Goal: Information Seeking & Learning: Check status

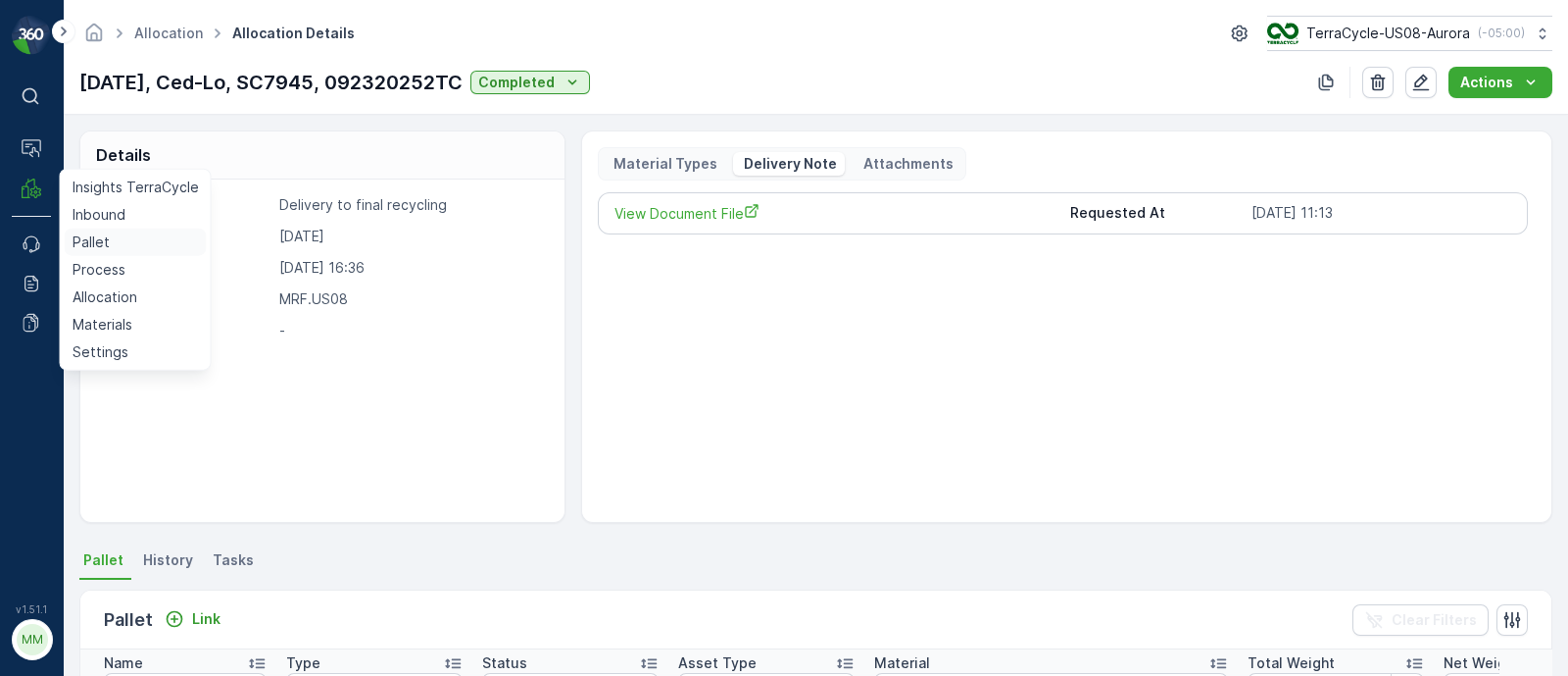
click at [109, 249] on link "Pallet" at bounding box center [135, 243] width 142 height 28
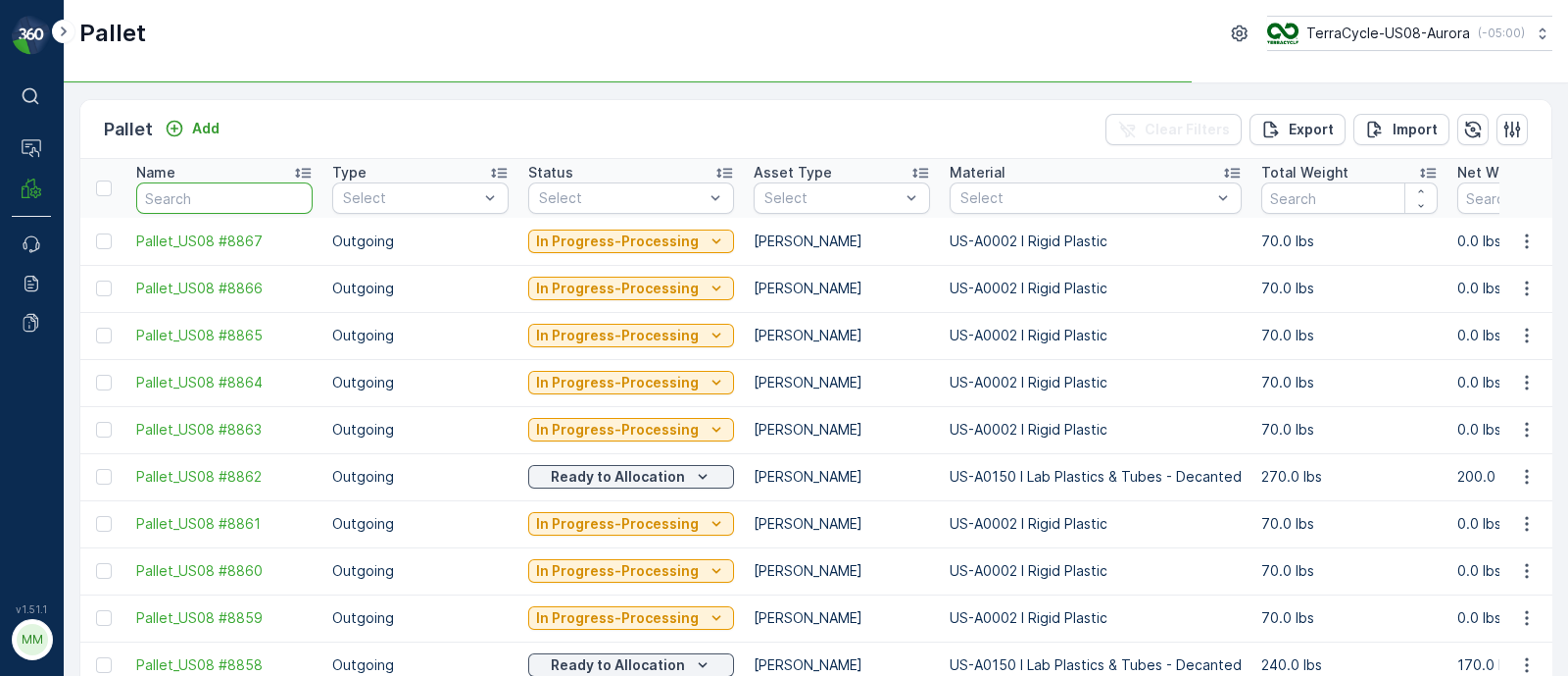
click at [193, 201] on input "text" at bounding box center [225, 198] width 177 height 32
type input "sc"
click at [193, 194] on input "sc" at bounding box center [225, 198] width 177 height 32
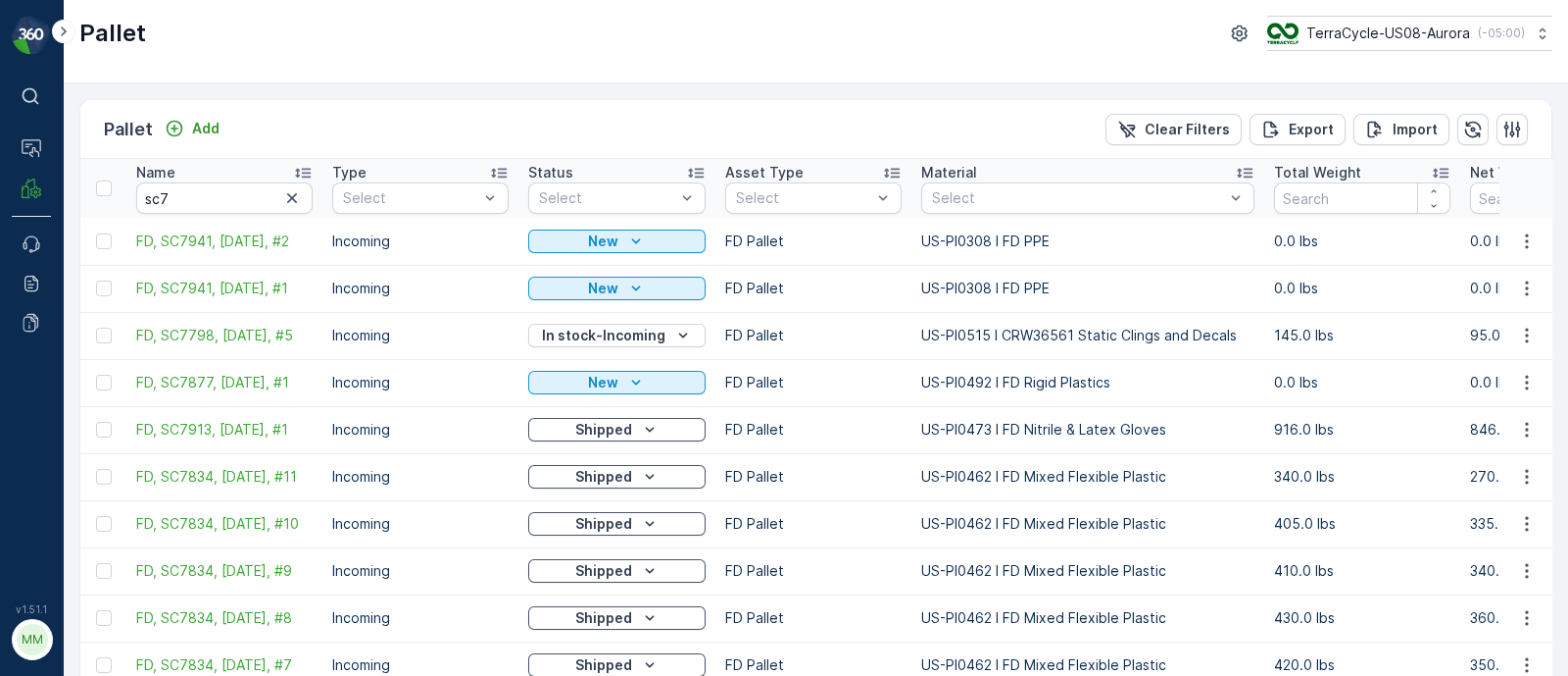
type input "sc"
click at [193, 194] on input "sc" at bounding box center [225, 198] width 177 height 32
type input "sc7288"
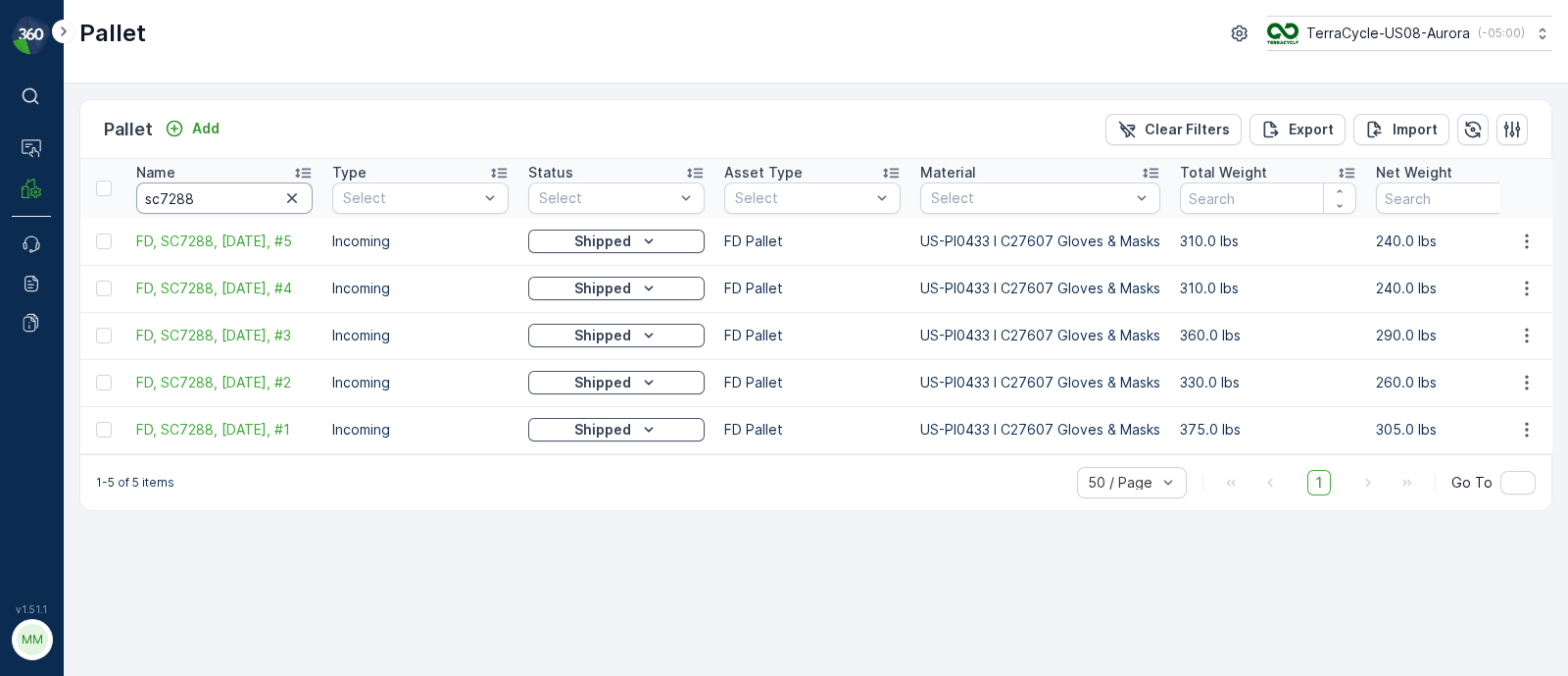
drag, startPoint x: 184, startPoint y: 194, endPoint x: 214, endPoint y: 196, distance: 30.1
click at [214, 196] on input "sc7288" at bounding box center [225, 198] width 177 height 32
type input "sc728"
click at [172, 188] on input "sc728" at bounding box center [225, 198] width 177 height 32
click at [166, 192] on input "sc728" at bounding box center [225, 198] width 177 height 32
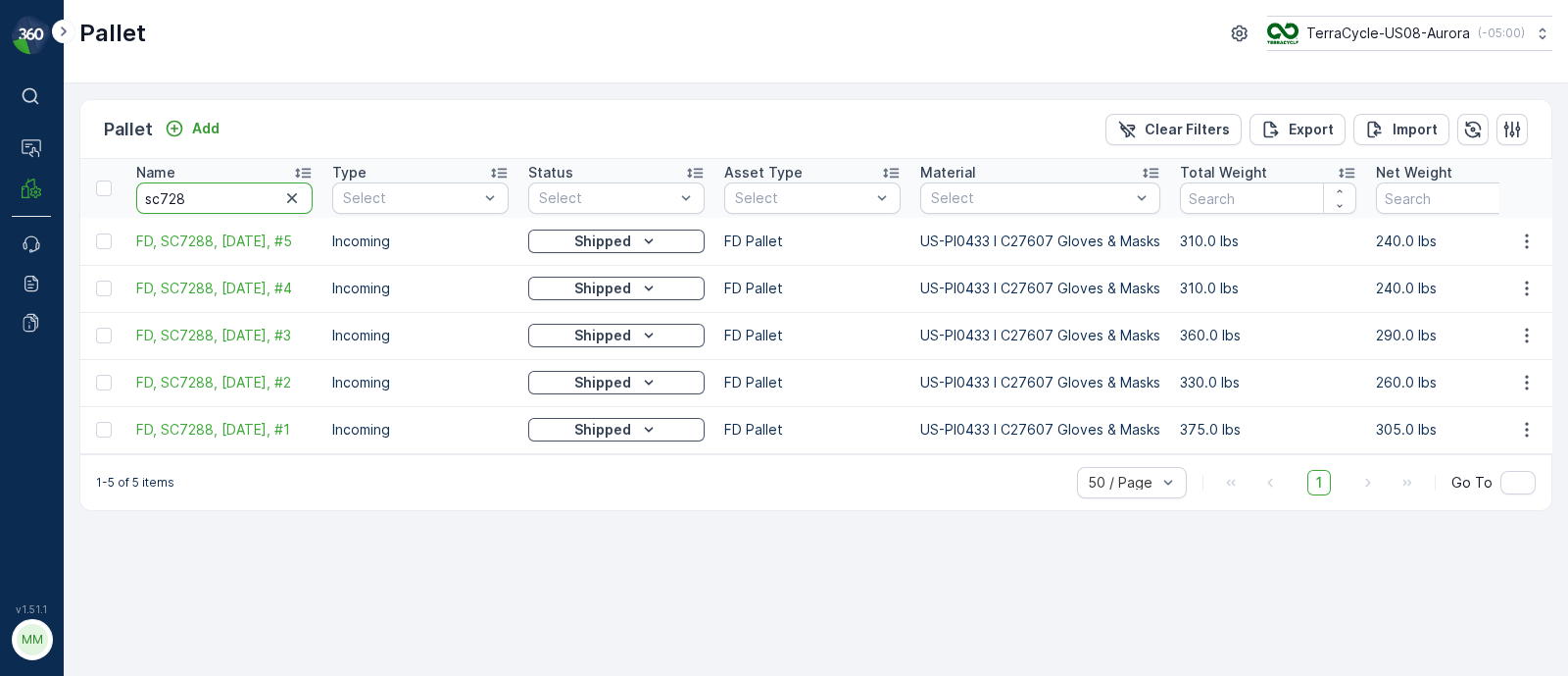
type input "sc7728"
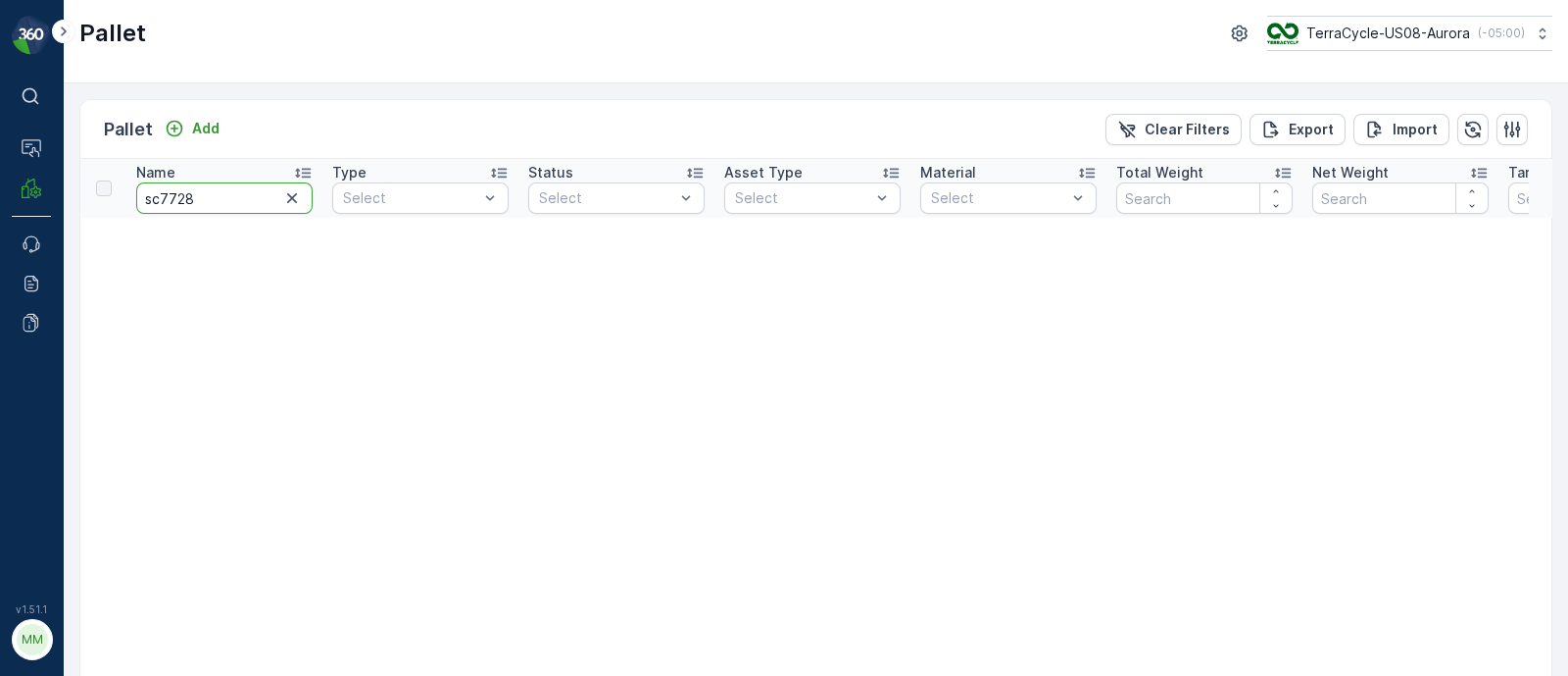
click at [211, 198] on input "sc7728" at bounding box center [225, 198] width 177 height 32
click at [174, 197] on input "sc7728" at bounding box center [225, 198] width 177 height 32
type input "sc7798"
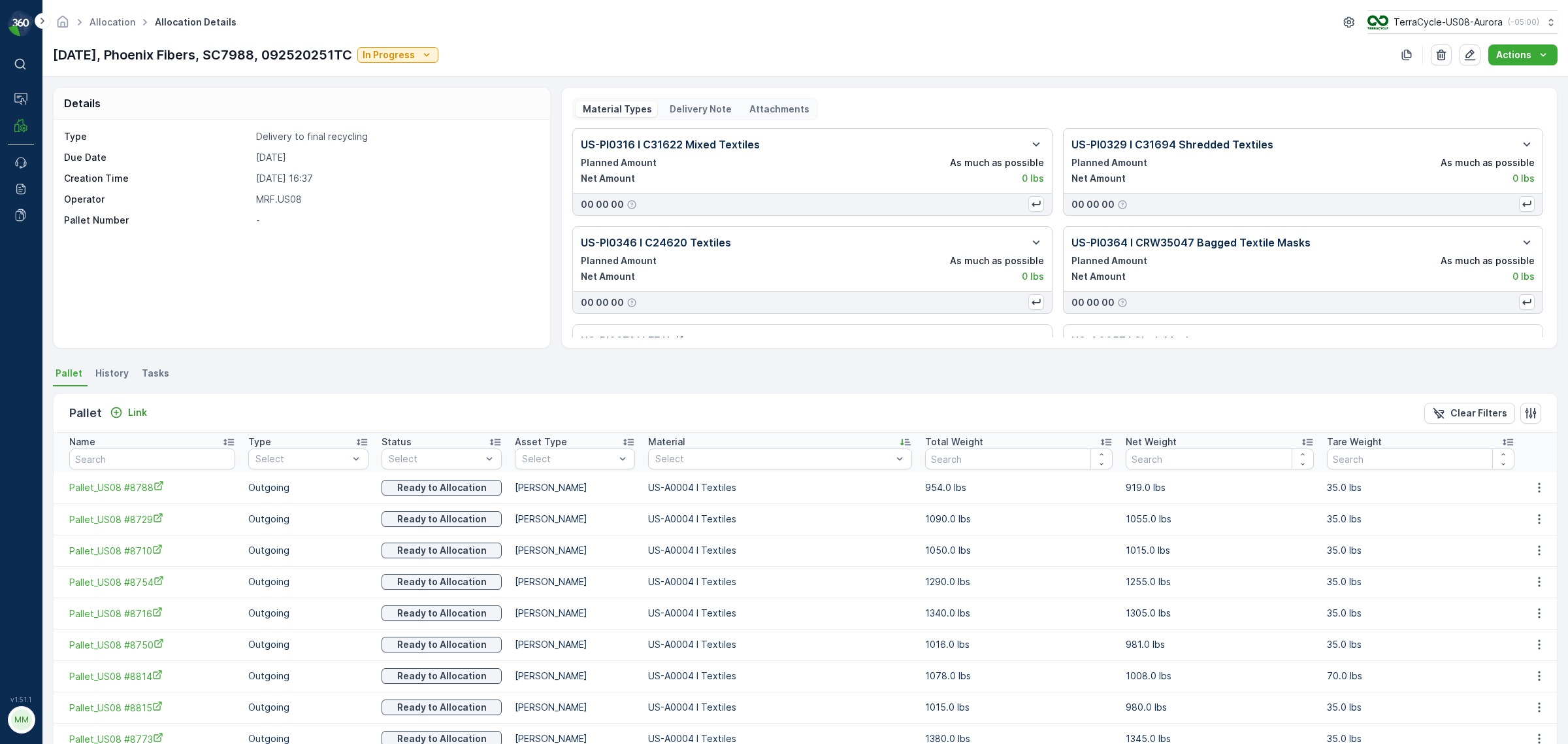
scroll to position [245, 0]
